Goal: Information Seeking & Learning: Understand process/instructions

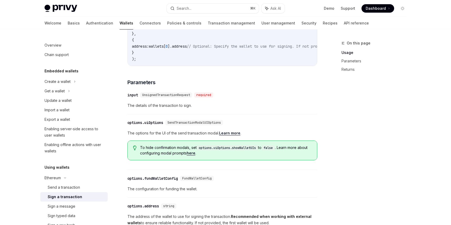
scroll to position [176, 0]
click at [178, 96] on span "UnsignedTransactionRequest" at bounding box center [166, 94] width 48 height 4
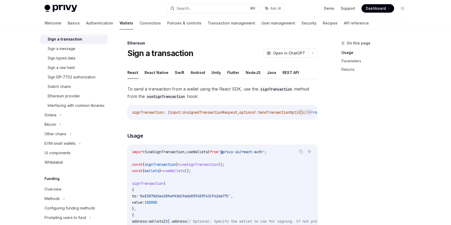
scroll to position [159, 0]
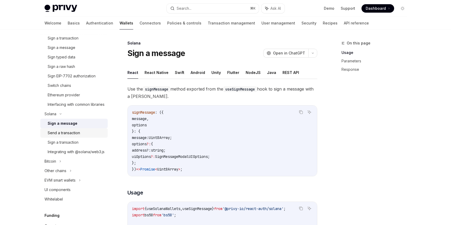
click at [75, 136] on div "Send a transaction" at bounding box center [64, 133] width 32 height 6
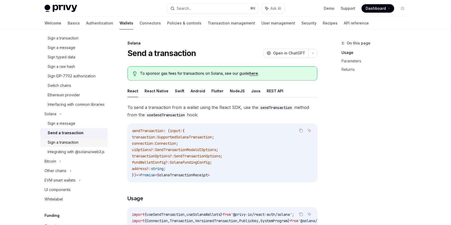
click at [77, 146] on div "Sign a transaction" at bounding box center [63, 142] width 31 height 6
type textarea "*"
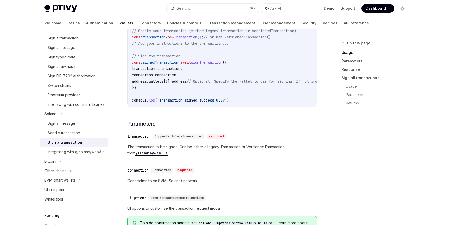
scroll to position [126, 0]
